Goal: Find specific page/section: Find specific page/section

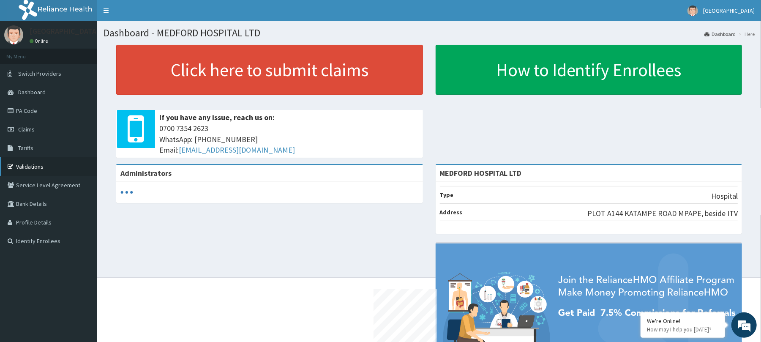
click at [36, 165] on link "Validations" at bounding box center [48, 166] width 97 height 19
click at [35, 166] on link "Validations" at bounding box center [48, 166] width 97 height 19
